Goal: Find specific page/section: Find specific page/section

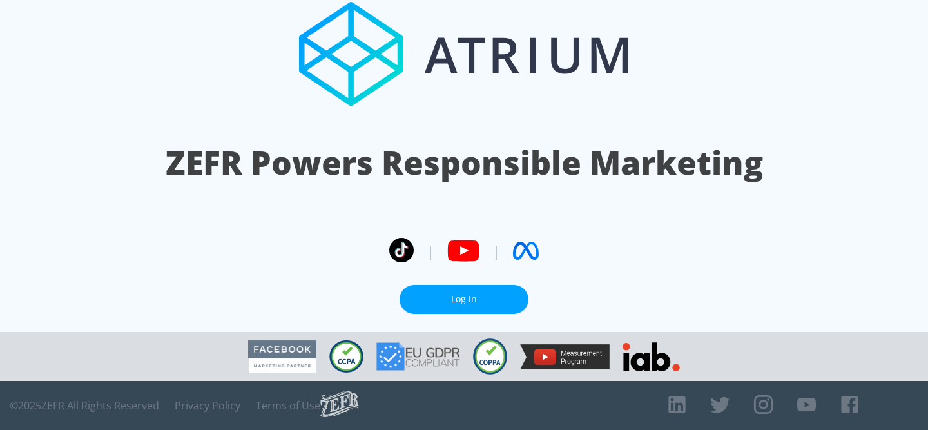
click at [477, 296] on link "Log In" at bounding box center [463, 299] width 129 height 29
